Goal: Entertainment & Leisure: Consume media (video, audio)

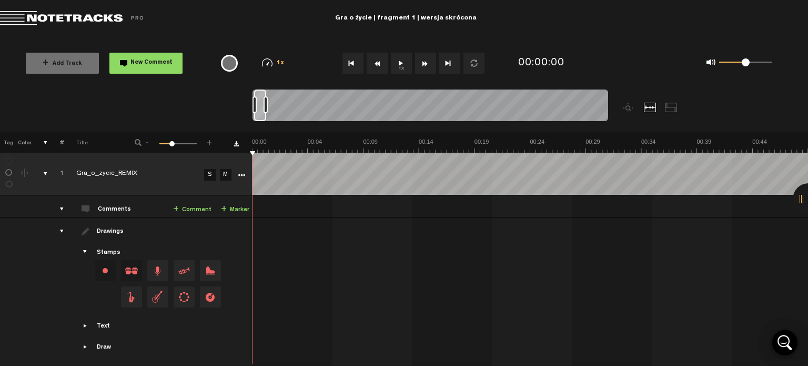
click at [399, 61] on button "1x" at bounding box center [401, 63] width 21 height 21
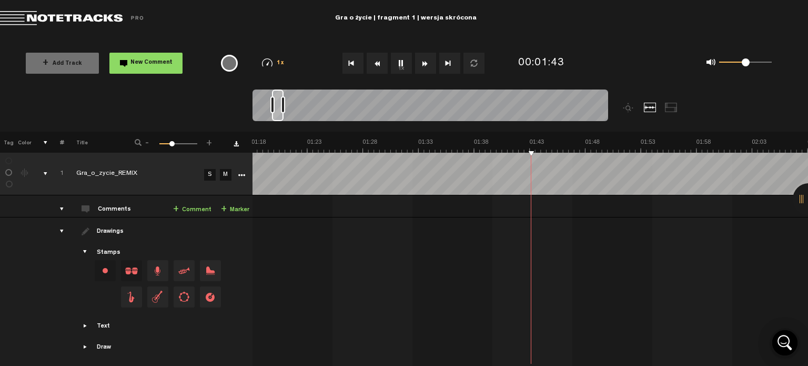
scroll to position [0, 891]
click at [400, 63] on button "1x" at bounding box center [401, 63] width 21 height 21
click at [399, 63] on button "1x" at bounding box center [401, 63] width 21 height 21
click at [400, 66] on button "1x" at bounding box center [401, 63] width 21 height 21
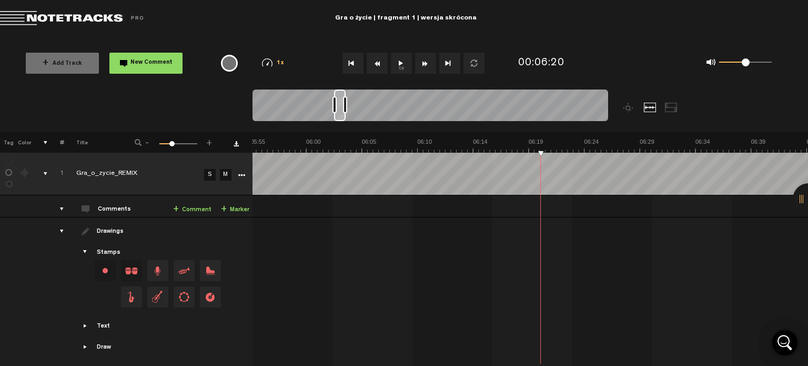
click at [400, 66] on button "1x" at bounding box center [401, 63] width 21 height 21
click at [403, 63] on button "1x" at bounding box center [401, 63] width 21 height 21
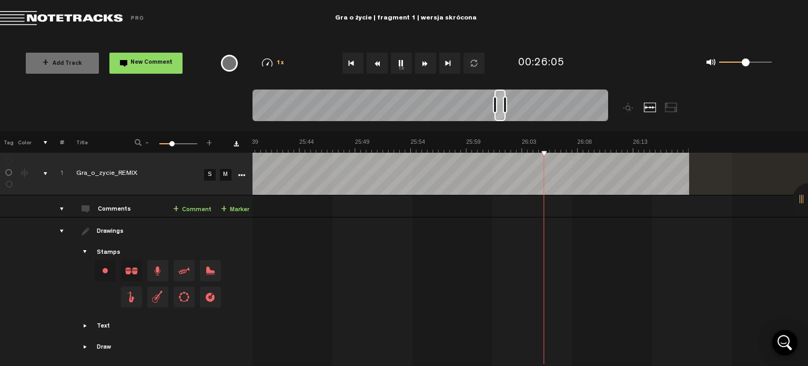
scroll to position [0, 17365]
click at [404, 57] on button "1x" at bounding box center [401, 63] width 21 height 21
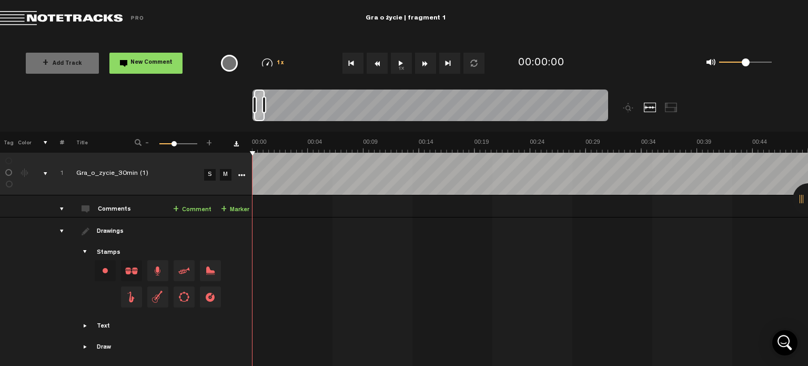
click at [399, 58] on button "1x" at bounding box center [401, 63] width 21 height 21
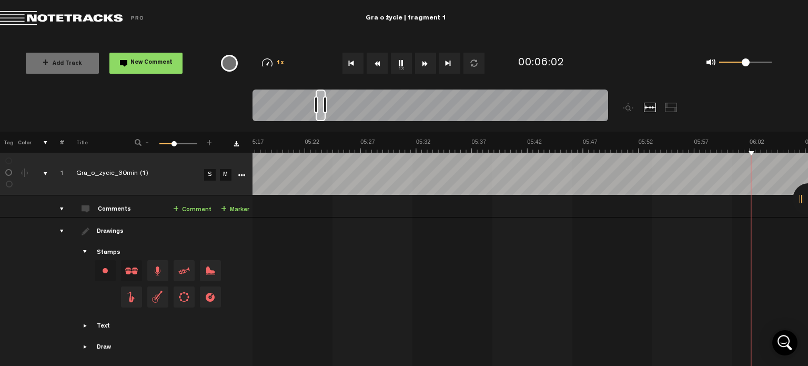
scroll to position [0, 3785]
click at [404, 62] on button "1x" at bounding box center [401, 63] width 21 height 21
